Goal: Check status: Check status

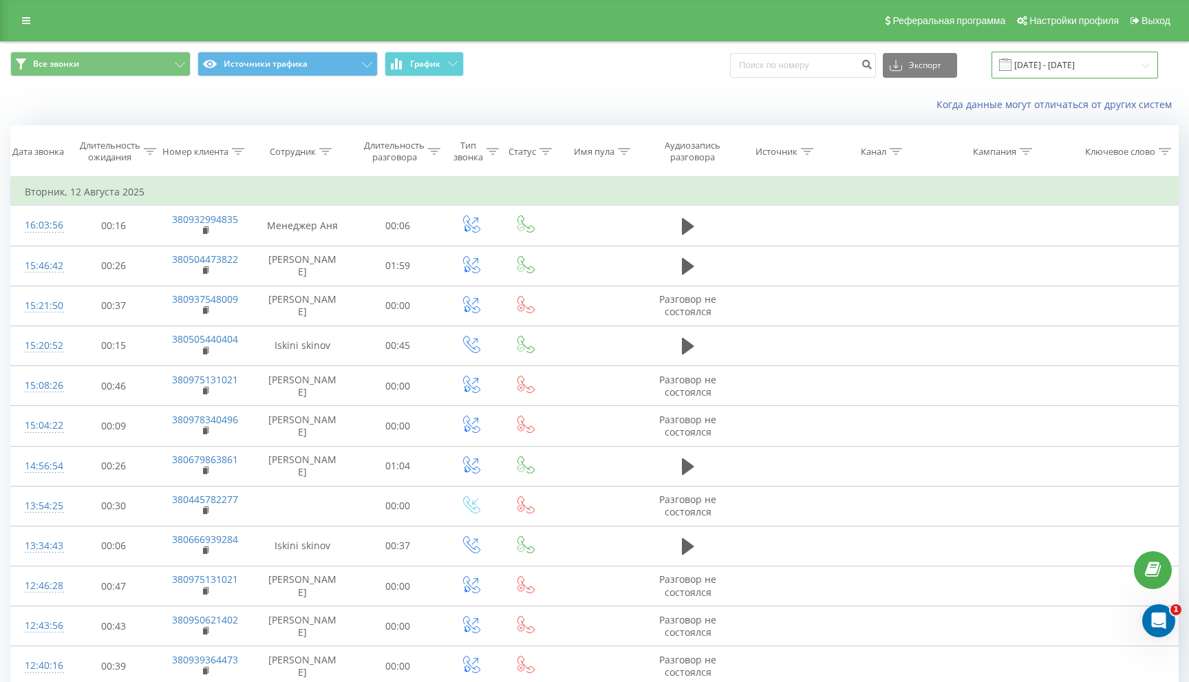
click at [1058, 66] on input "[DATE] - [DATE]" at bounding box center [1074, 65] width 167 height 27
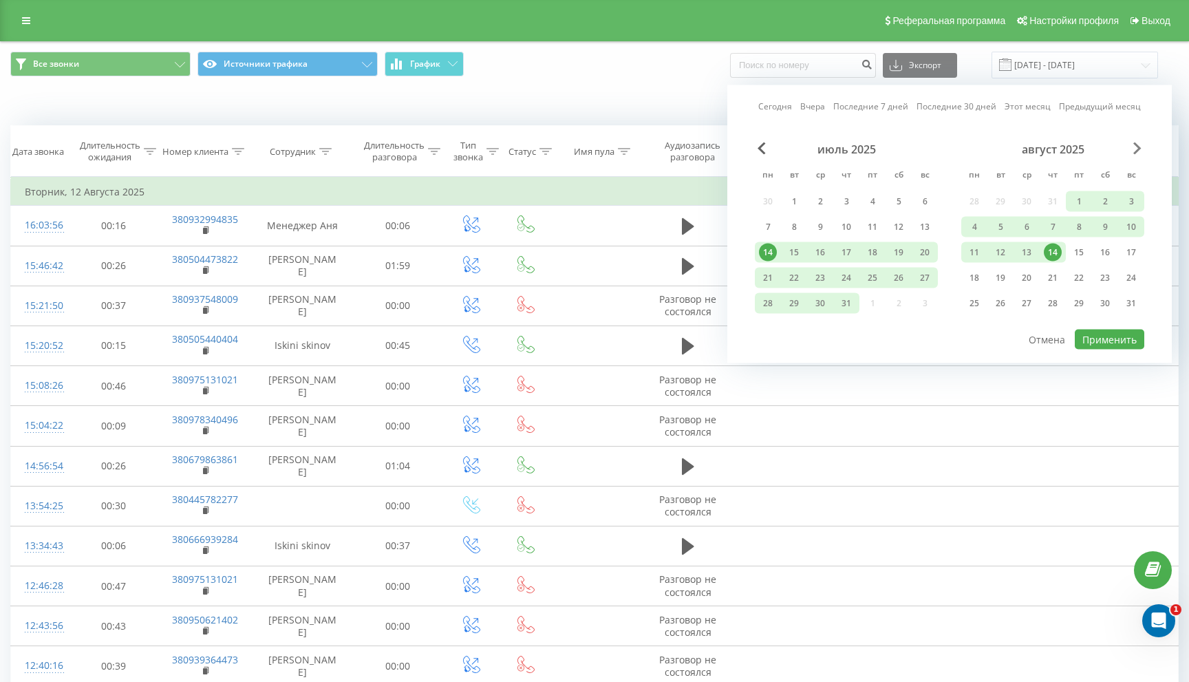
click at [1138, 149] on span "Next Month" at bounding box center [1137, 148] width 8 height 12
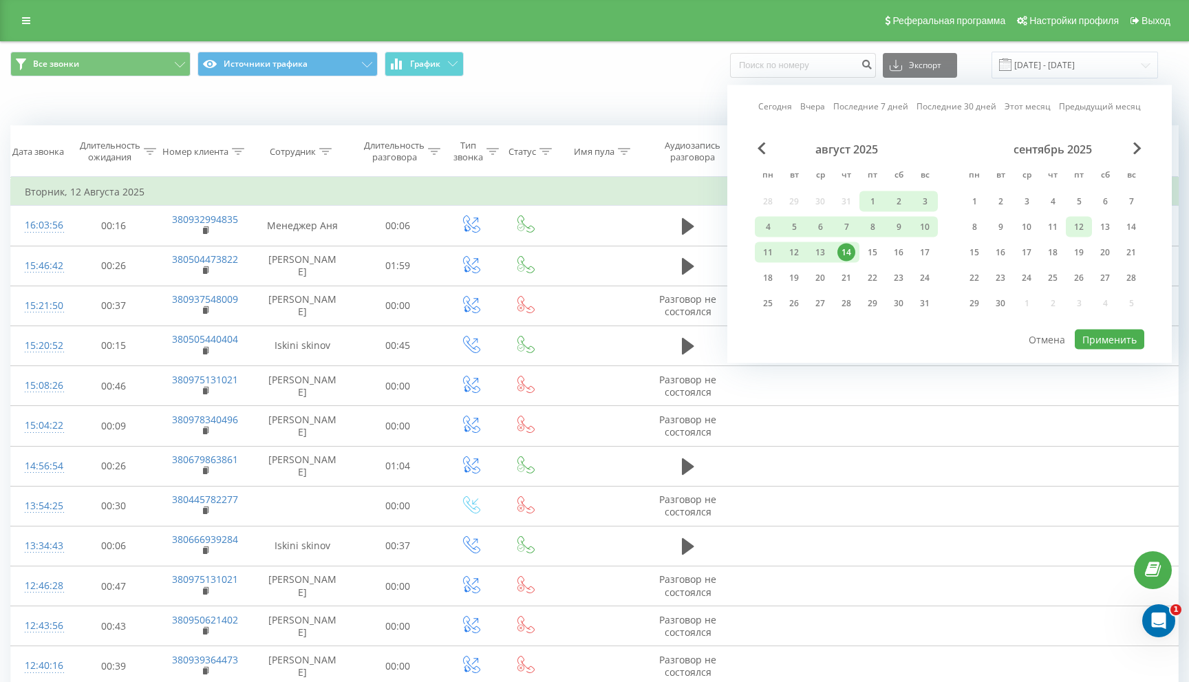
click at [1084, 228] on div "12" at bounding box center [1079, 227] width 18 height 18
click at [1075, 252] on div "19" at bounding box center [1079, 253] width 18 height 18
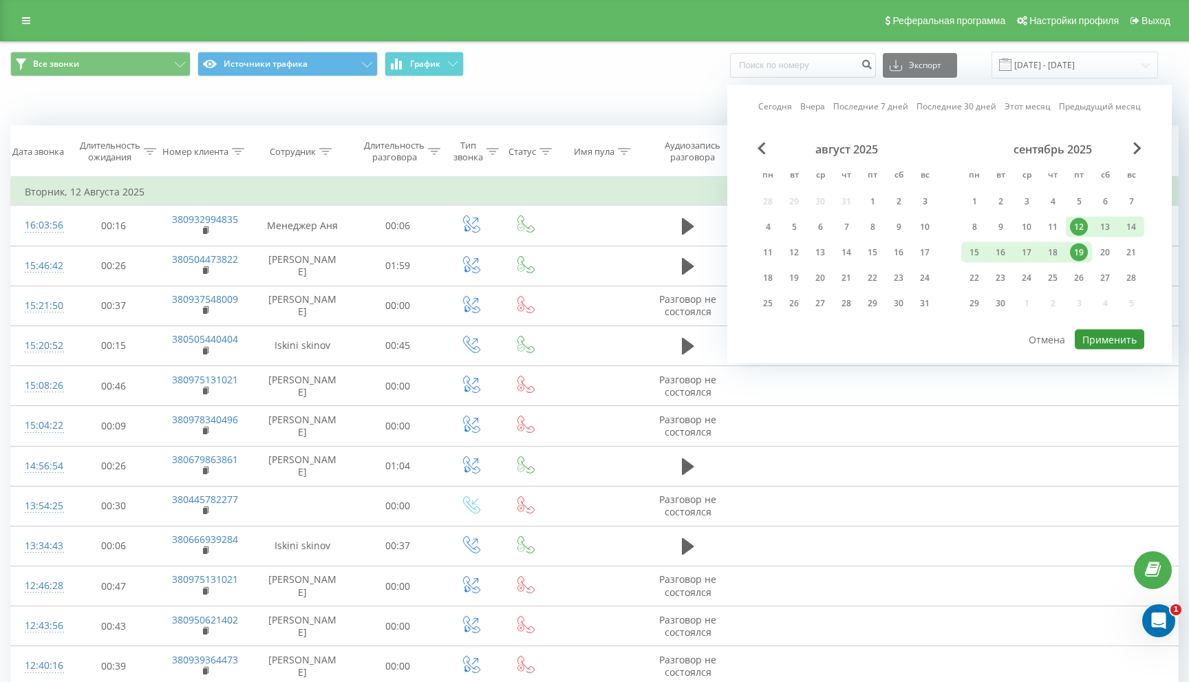
click at [1101, 340] on button "Применить" at bounding box center [1109, 340] width 69 height 20
type input "[DATE] - [DATE]"
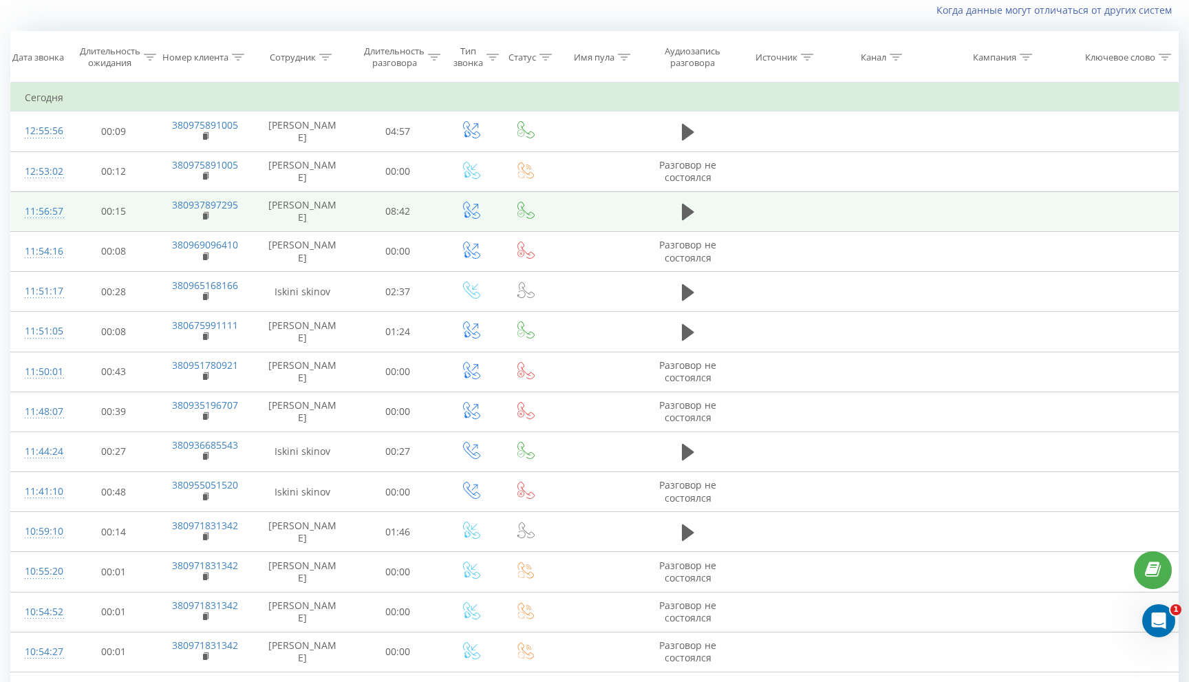
scroll to position [100, 0]
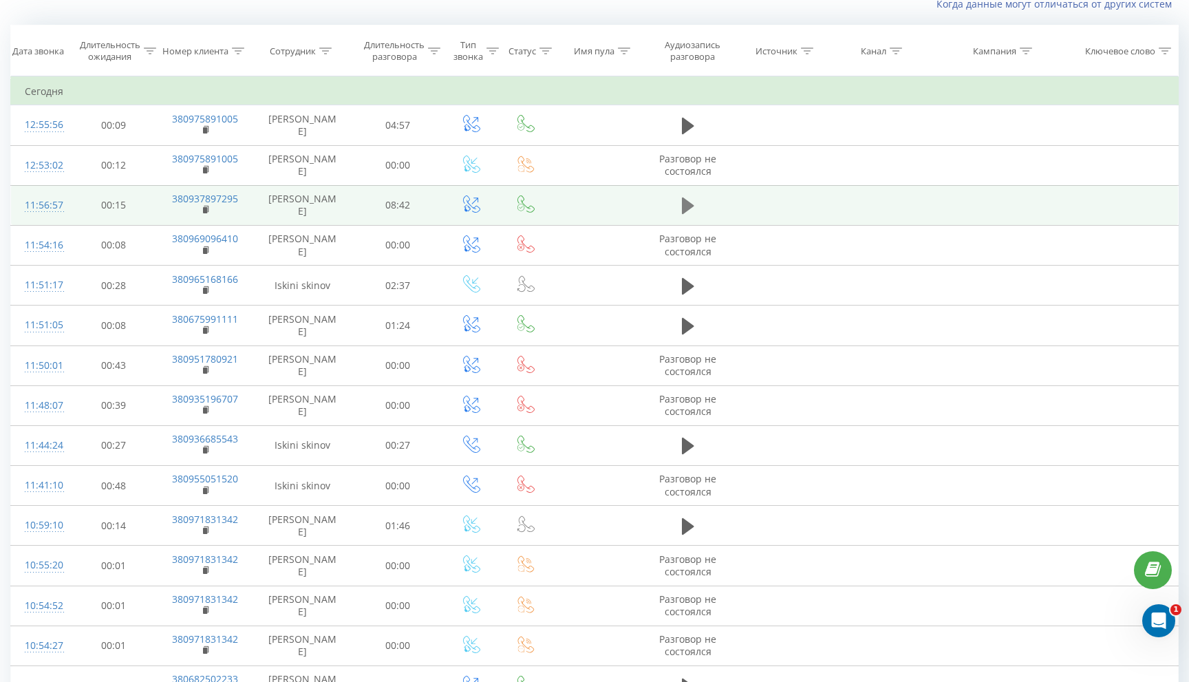
click at [683, 208] on icon at bounding box center [688, 205] width 12 height 17
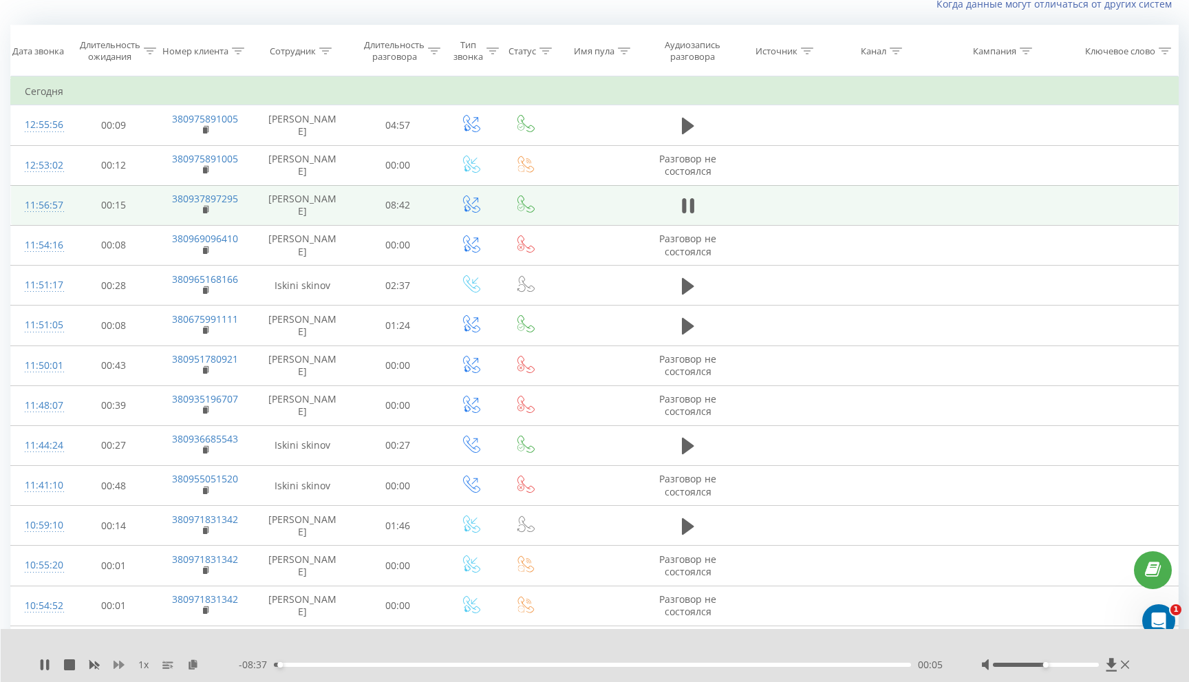
click at [119, 664] on icon at bounding box center [119, 665] width 11 height 8
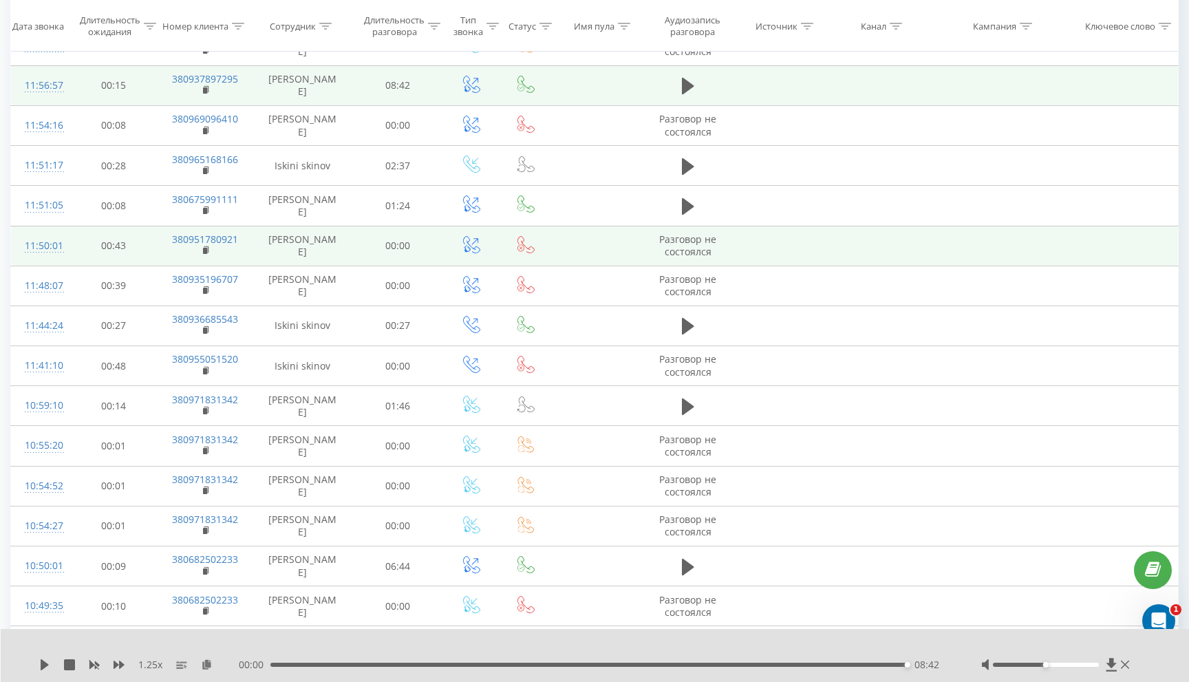
scroll to position [225, 0]
